Goal: Navigation & Orientation: Find specific page/section

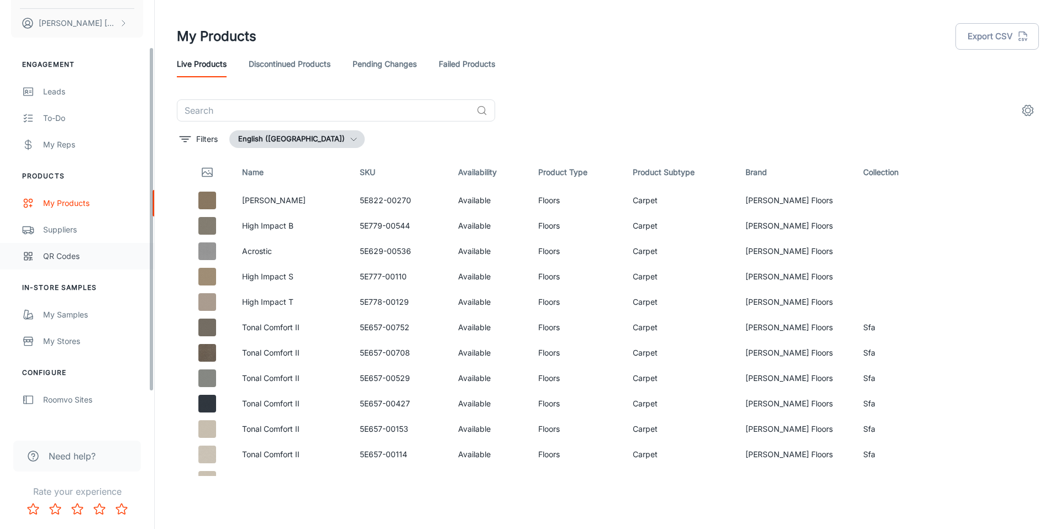
scroll to position [103, 0]
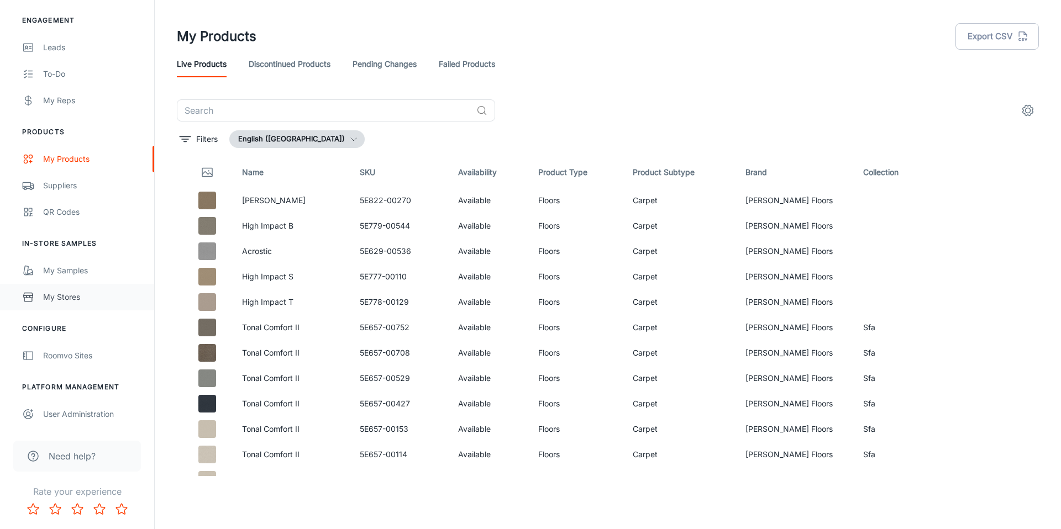
click at [67, 289] on link "My Stores" at bounding box center [77, 297] width 154 height 27
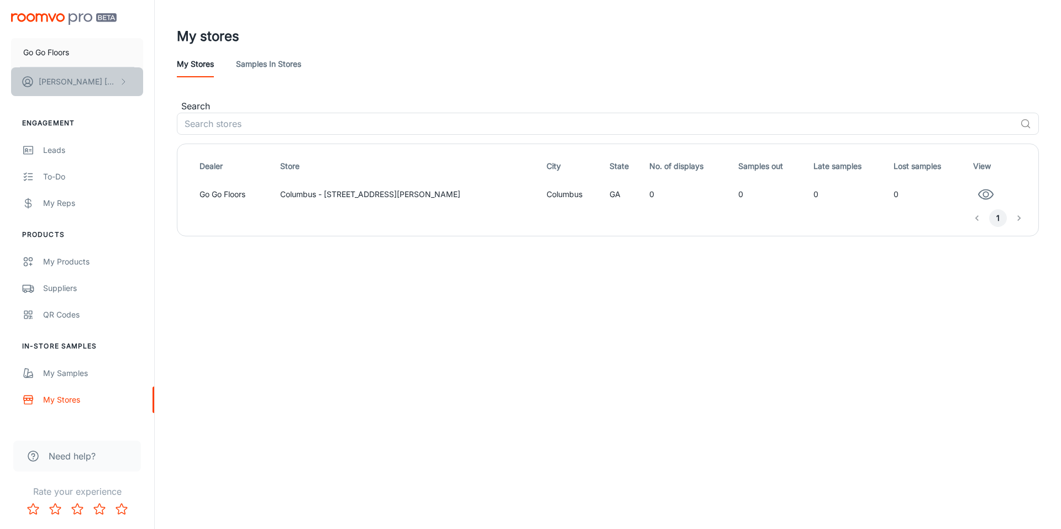
click at [79, 86] on p "[PERSON_NAME]" at bounding box center [78, 82] width 78 height 12
click at [57, 271] on div at bounding box center [530, 264] width 1061 height 529
click at [59, 266] on div "My Products" at bounding box center [93, 262] width 100 height 12
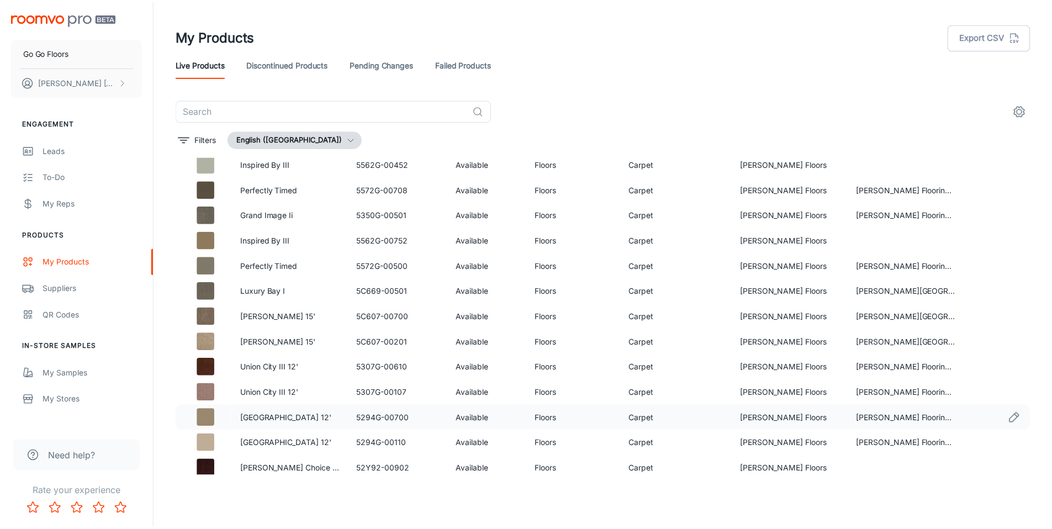
scroll to position [1338, 0]
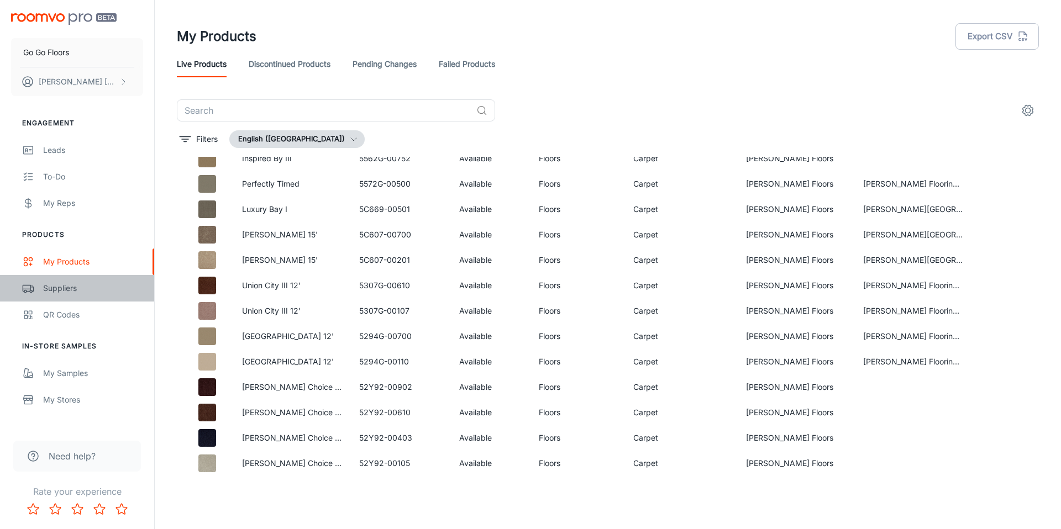
click at [73, 291] on div "Suppliers" at bounding box center [93, 288] width 100 height 12
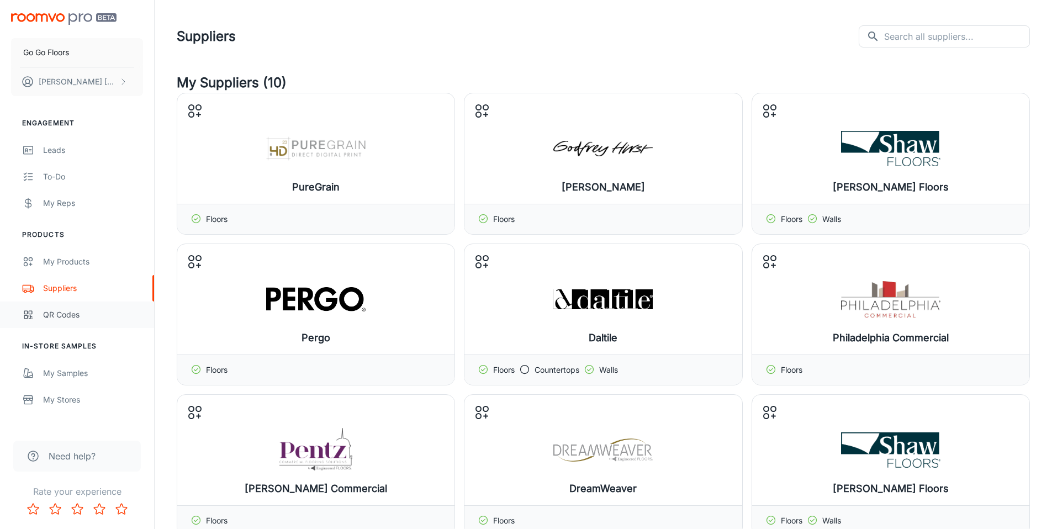
click at [46, 318] on div "QR Codes" at bounding box center [93, 315] width 100 height 12
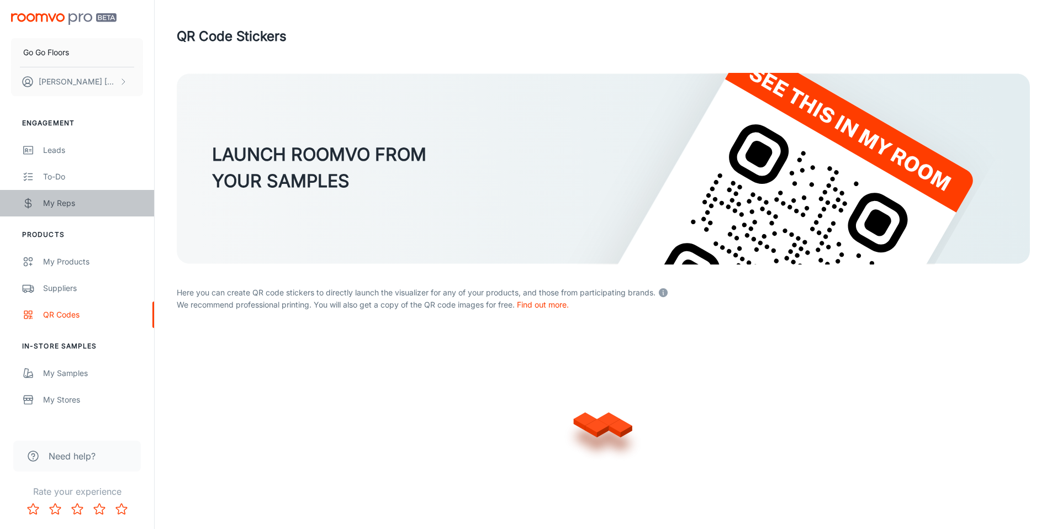
click at [69, 204] on div "My Reps" at bounding box center [93, 203] width 100 height 12
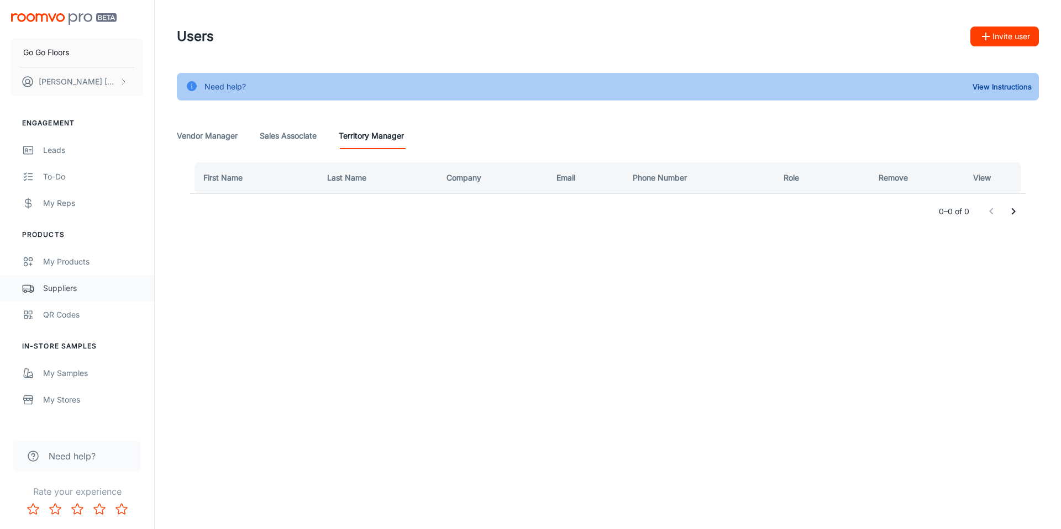
click at [91, 294] on link "Suppliers" at bounding box center [77, 288] width 154 height 27
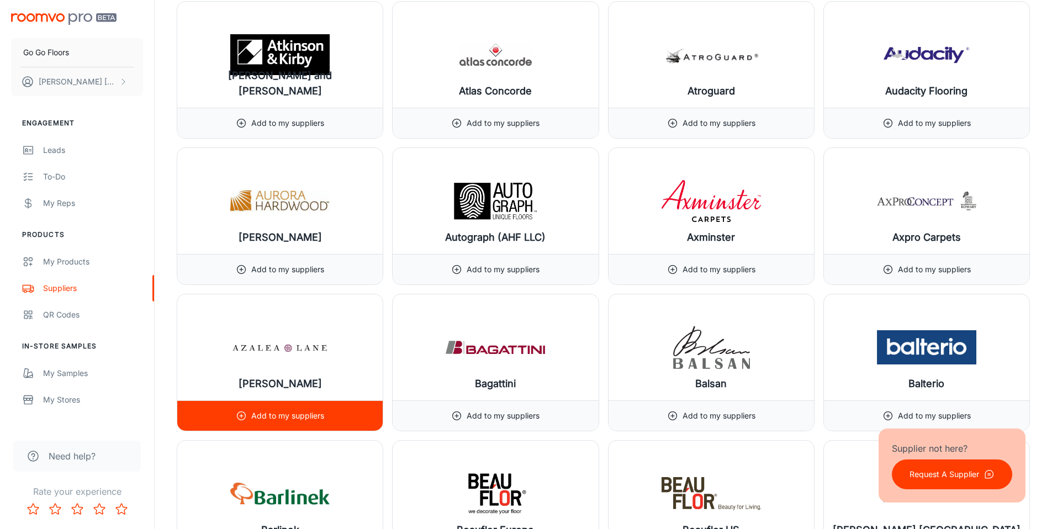
scroll to position [2077, 0]
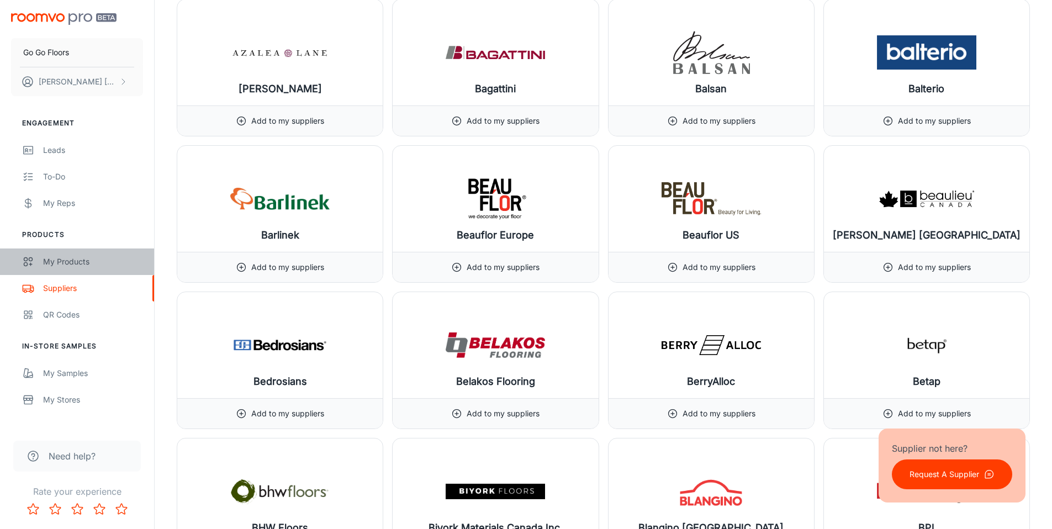
click at [71, 257] on div "My Products" at bounding box center [93, 262] width 100 height 12
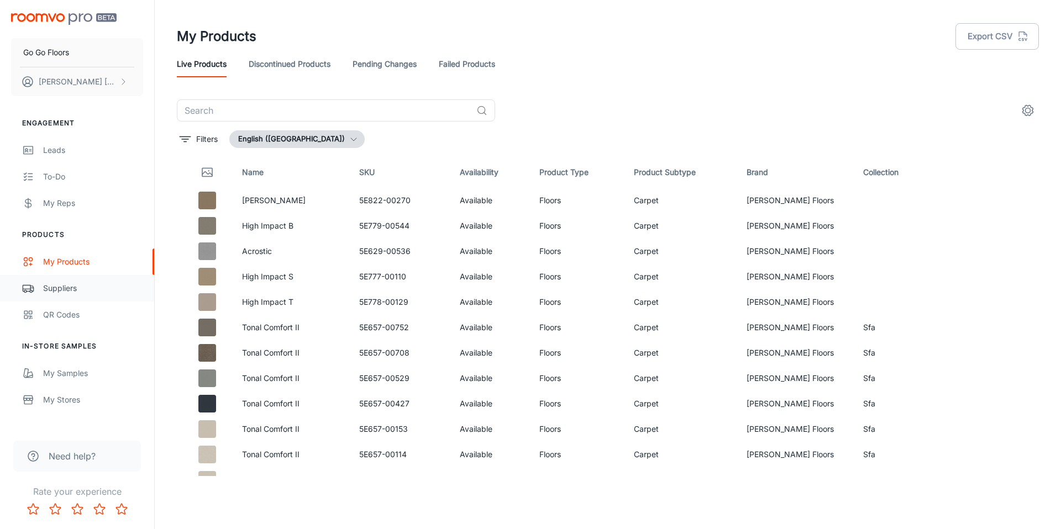
click at [99, 291] on div "Suppliers" at bounding box center [93, 288] width 100 height 12
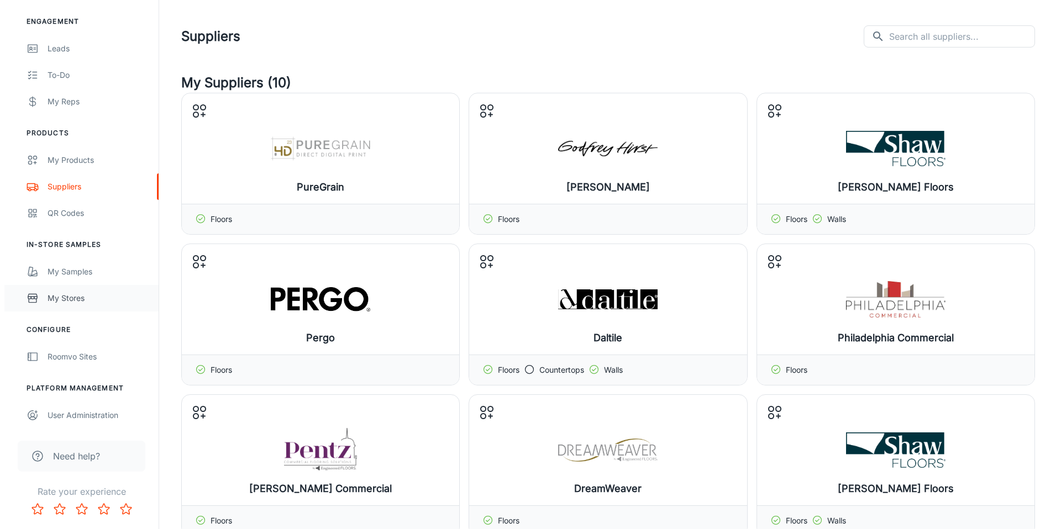
scroll to position [103, 0]
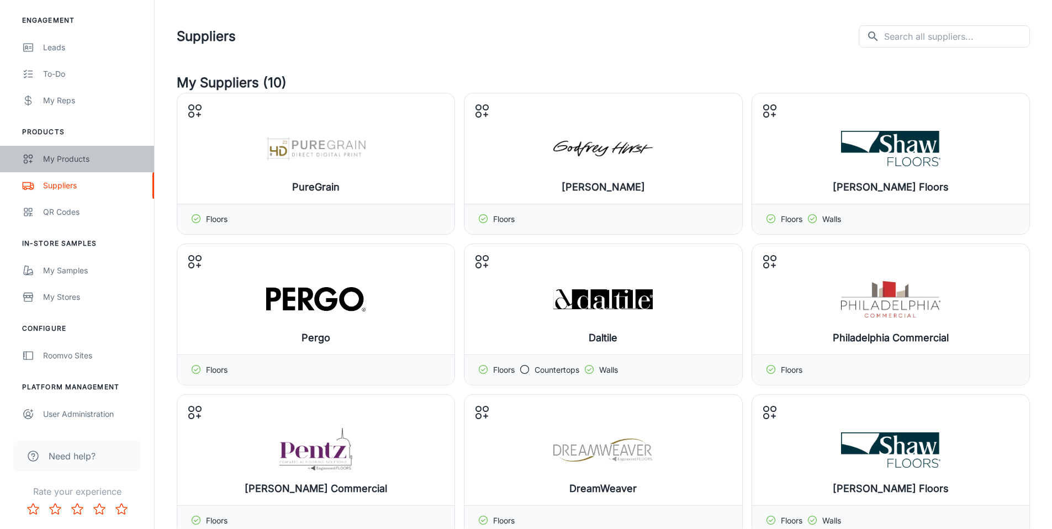
click at [83, 162] on div "My Products" at bounding box center [93, 159] width 100 height 12
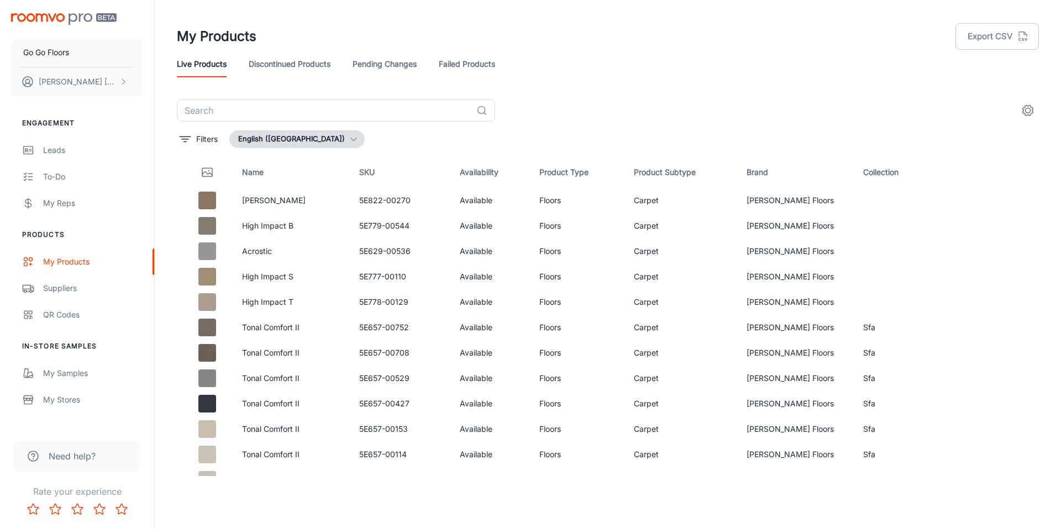
scroll to position [390, 0]
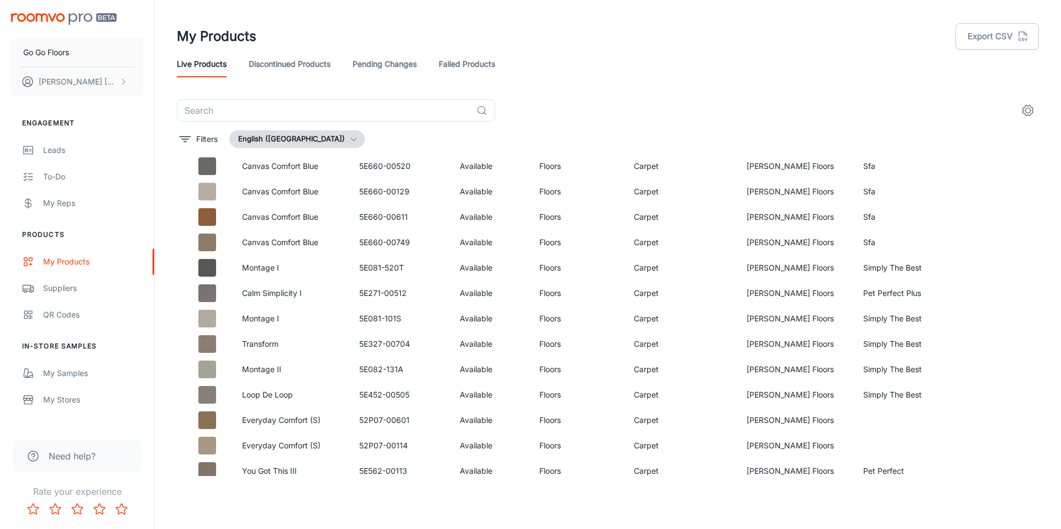
click at [1039, 109] on div "​ Filters English ([GEOGRAPHIC_DATA]) Name SKU Availability Product Type Produc…" at bounding box center [608, 287] width 888 height 377
click at [1035, 111] on button "settings" at bounding box center [1028, 110] width 22 height 22
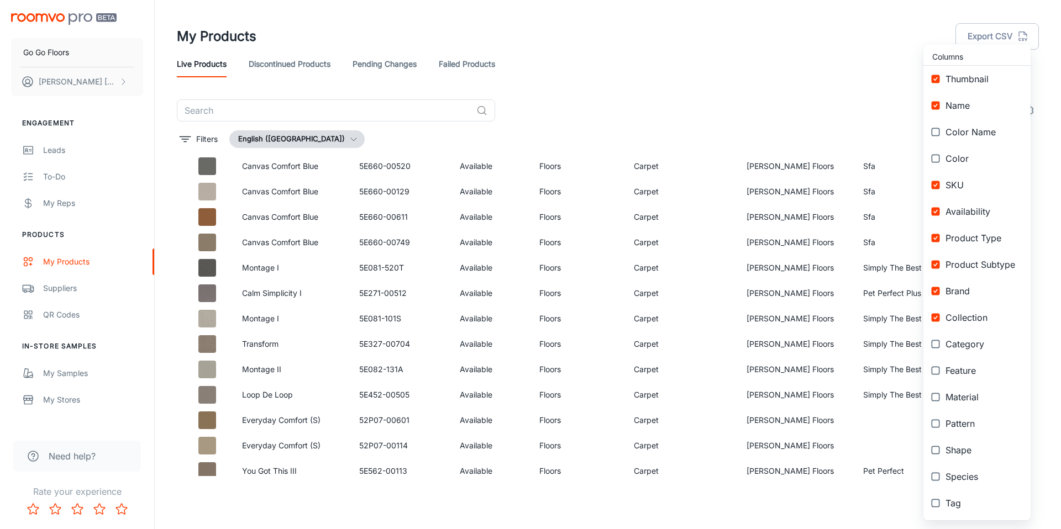
click at [857, 92] on div at bounding box center [530, 264] width 1061 height 529
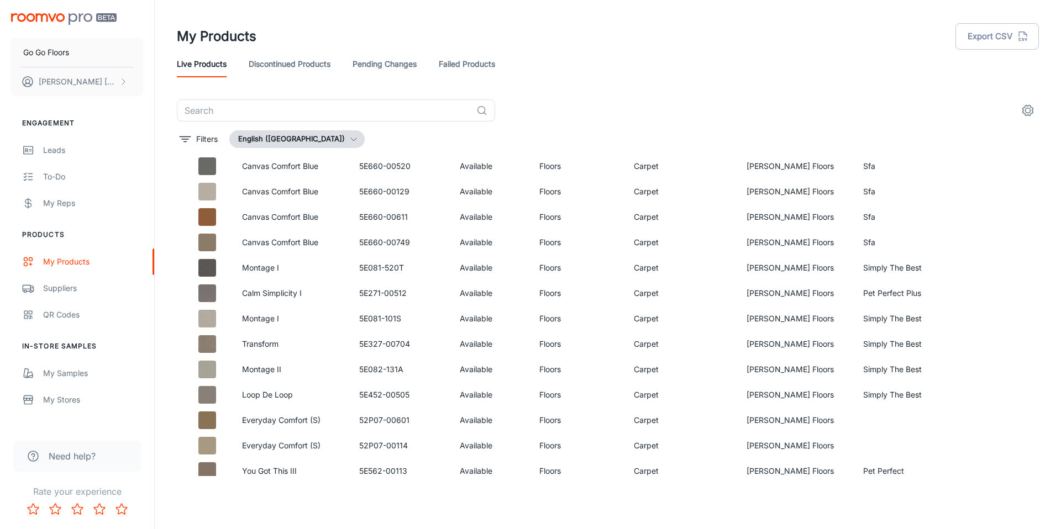
click at [468, 64] on link "Failed Products" at bounding box center [467, 64] width 56 height 27
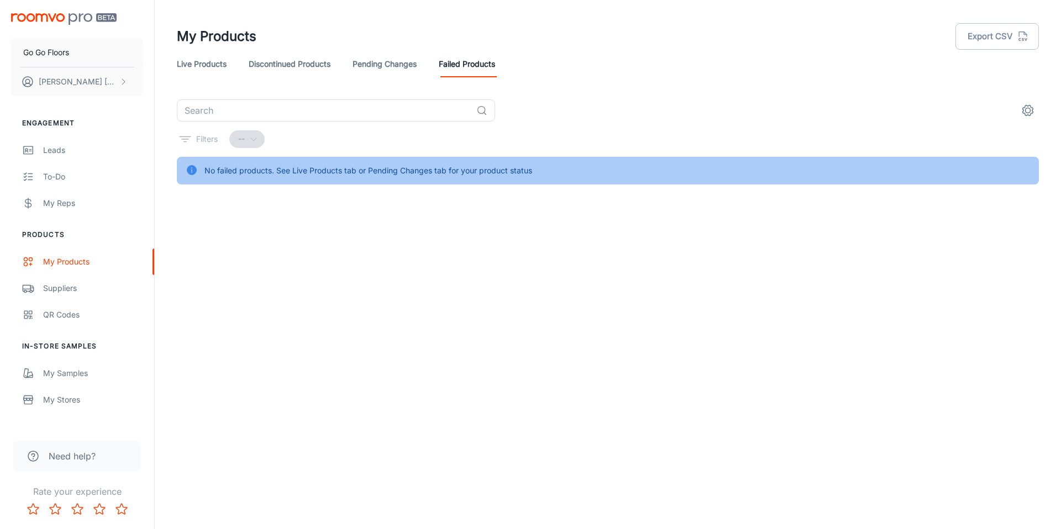
drag, startPoint x: 531, startPoint y: 88, endPoint x: 529, endPoint y: 82, distance: 6.5
click at [530, 87] on header "My Products Export CSV Live Products Discontinued Products Pending Changes Fail…" at bounding box center [608, 49] width 888 height 99
click at [393, 59] on link "Pending Changes" at bounding box center [384, 64] width 64 height 27
click at [314, 62] on link "Discontinued Products" at bounding box center [290, 64] width 82 height 27
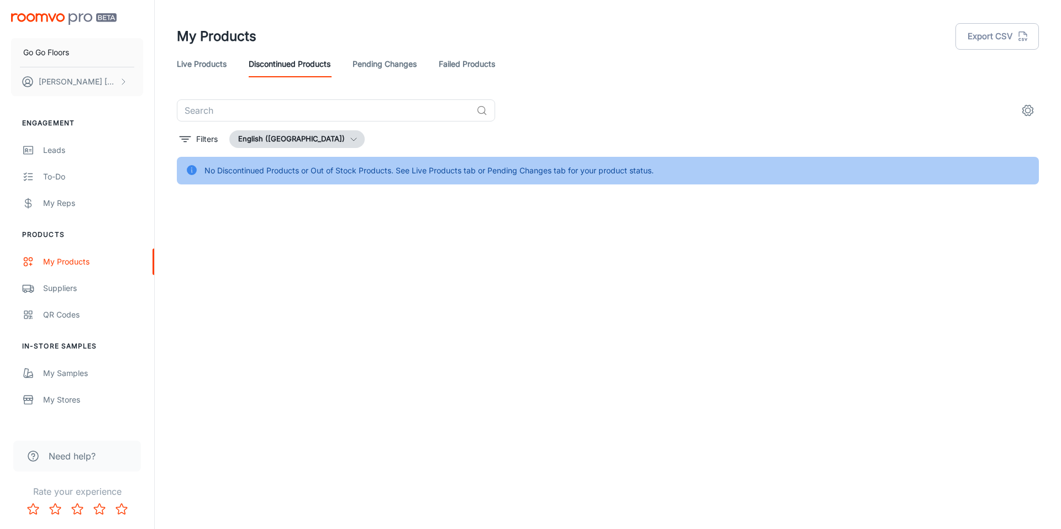
click at [401, 66] on link "Pending Changes" at bounding box center [384, 64] width 64 height 27
